Goal: Find specific page/section: Find specific page/section

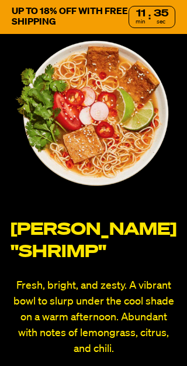
scroll to position [4470, 0]
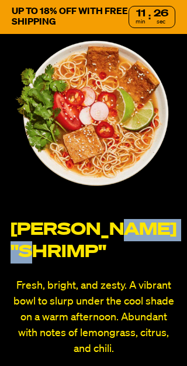
click at [171, 238] on p "[PERSON_NAME] "SHRIMP"" at bounding box center [94, 241] width 166 height 45
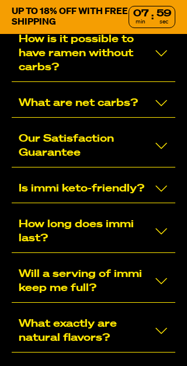
scroll to position [8968, 0]
click at [165, 238] on icon "Collapse/Expand" at bounding box center [162, 231] width 14 height 14
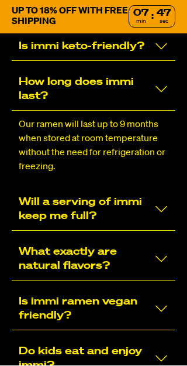
scroll to position [9110, 0]
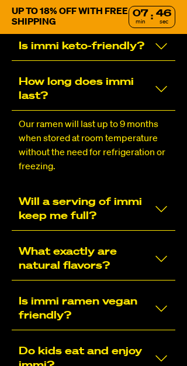
click at [168, 216] on icon "Collapse/Expand" at bounding box center [162, 209] width 14 height 14
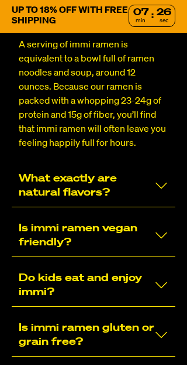
scroll to position [9263, 0]
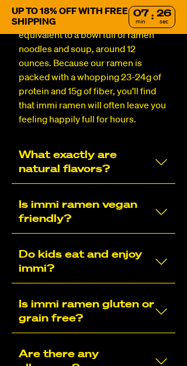
click at [171, 234] on div "Is immi ramen vegan friendly?" at bounding box center [94, 212] width 164 height 43
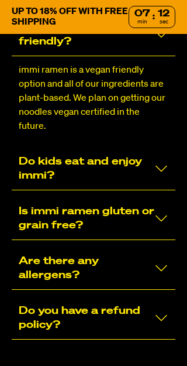
scroll to position [9369, 0]
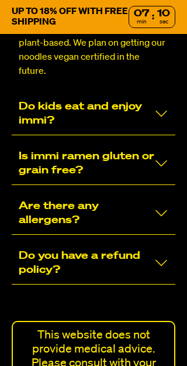
click at [169, 235] on div "Are there any allergens?" at bounding box center [94, 213] width 164 height 43
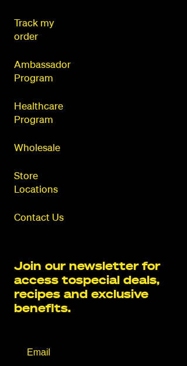
scroll to position [10649, 0]
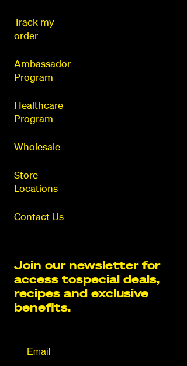
click at [34, 192] on link "Store Locations" at bounding box center [46, 182] width 64 height 27
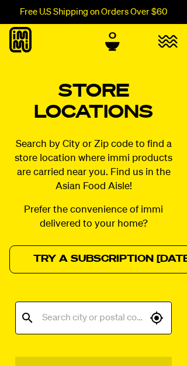
click at [93, 320] on input "text" at bounding box center [93, 318] width 108 height 22
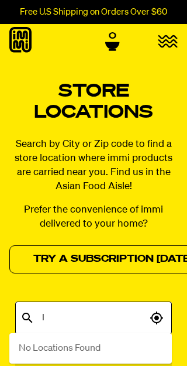
scroll to position [9, 0]
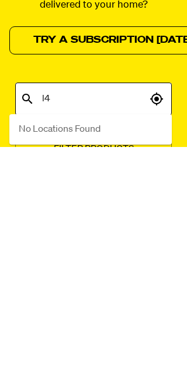
type input "l"
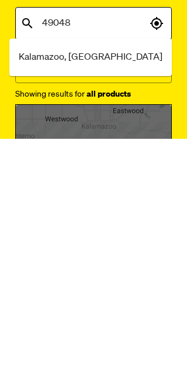
type input "49048"
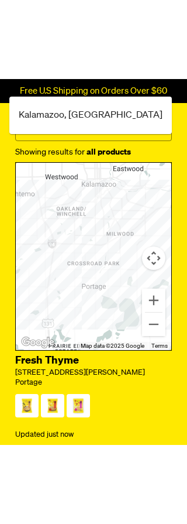
scroll to position [246, 0]
